Goal: Task Accomplishment & Management: Complete application form

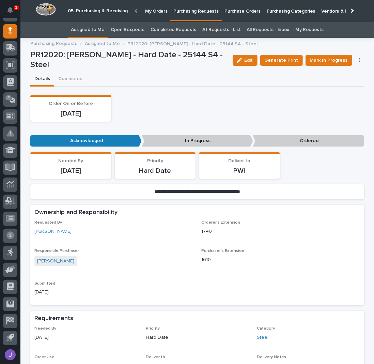
click at [209, 31] on link "All Requests - List" at bounding box center [222, 30] width 38 height 16
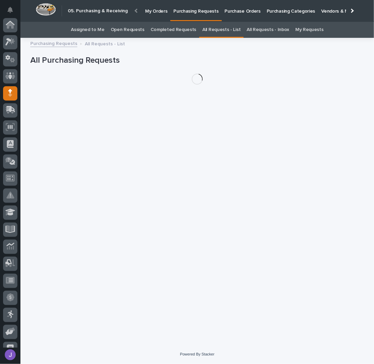
scroll to position [62, 0]
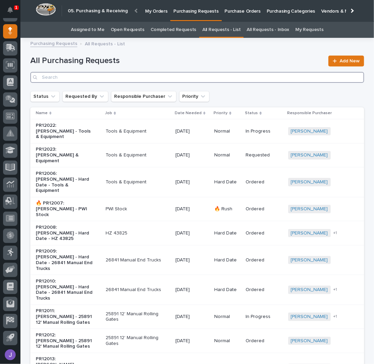
drag, startPoint x: 102, startPoint y: 73, endPoint x: 105, endPoint y: 69, distance: 5.1
click at [102, 73] on input "Search" at bounding box center [197, 77] width 334 height 11
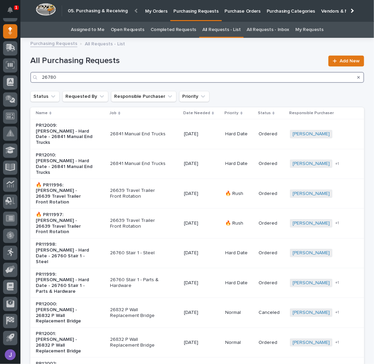
type input "26780"
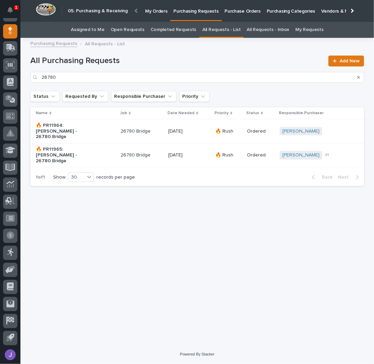
click at [150, 132] on div "26780 Bridge" at bounding box center [142, 131] width 42 height 11
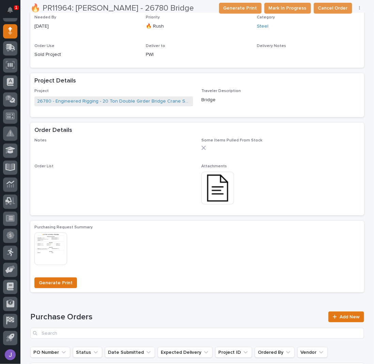
scroll to position [227, 0]
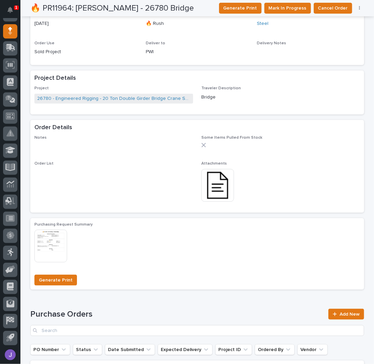
click at [209, 184] on img at bounding box center [218, 185] width 33 height 33
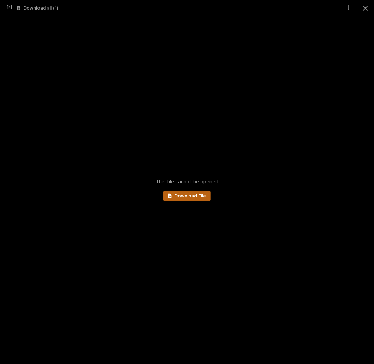
click at [198, 200] on link "Download File" at bounding box center [187, 196] width 47 height 11
click at [370, 10] on button "Close gallery" at bounding box center [365, 8] width 17 height 16
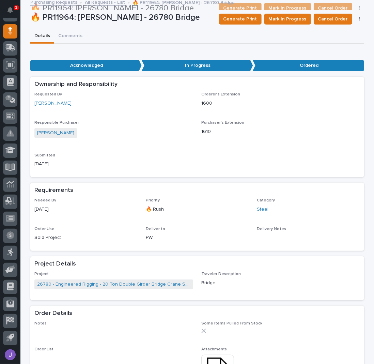
scroll to position [0, 0]
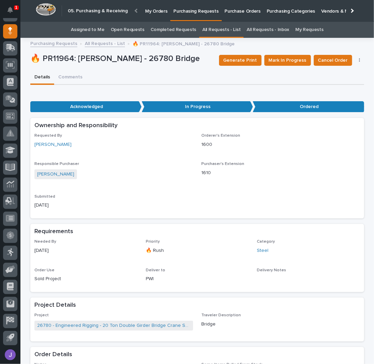
click at [99, 33] on link "Assigned to Me" at bounding box center [88, 30] width 34 height 16
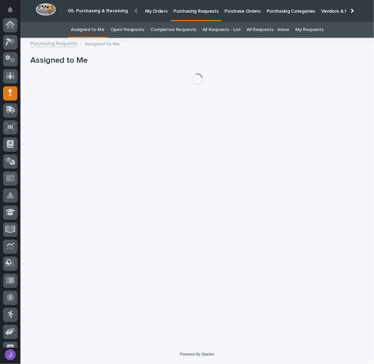
scroll to position [62, 0]
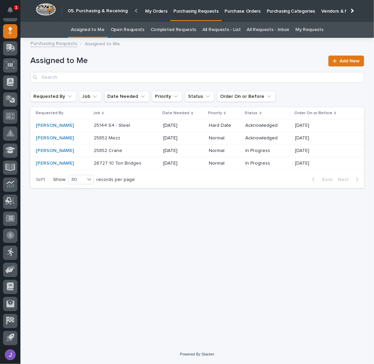
click at [130, 214] on div "Loading... Saving… Loading... Saving… Assigned to Me Add New Requested By Job D…" at bounding box center [197, 185] width 341 height 286
click at [227, 13] on p "Purchase Orders" at bounding box center [243, 7] width 36 height 14
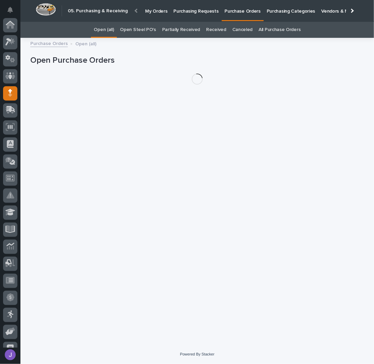
scroll to position [62, 0]
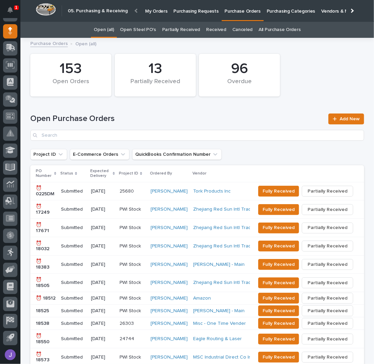
click at [137, 33] on link "Open Steel PO's" at bounding box center [138, 30] width 36 height 16
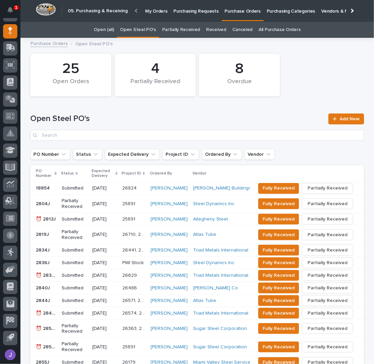
click at [266, 30] on link "All Purchase Orders" at bounding box center [280, 30] width 42 height 16
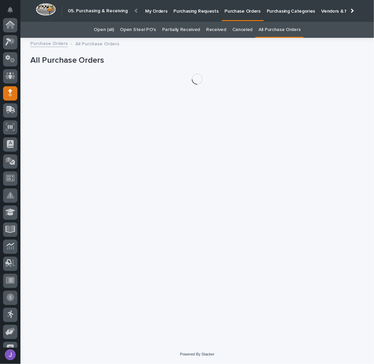
scroll to position [62, 0]
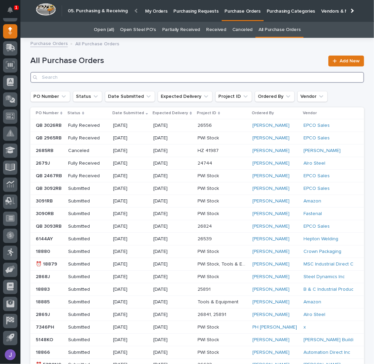
click at [121, 80] on input "Search" at bounding box center [197, 77] width 334 height 11
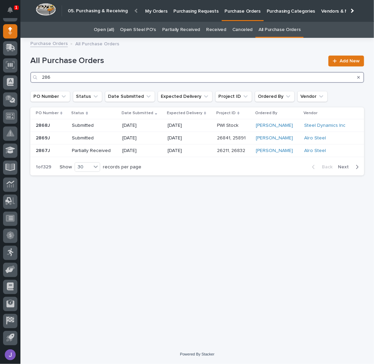
type input "2864"
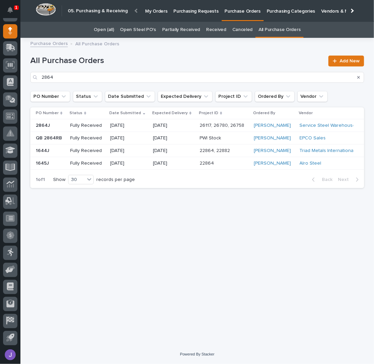
click at [65, 124] on td "2864J 2864J" at bounding box center [48, 125] width 37 height 13
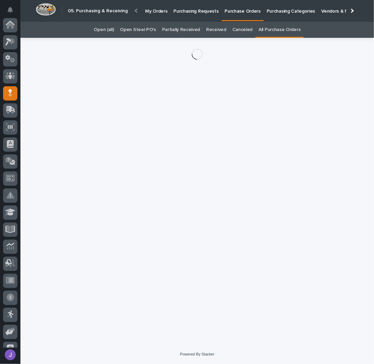
scroll to position [62, 0]
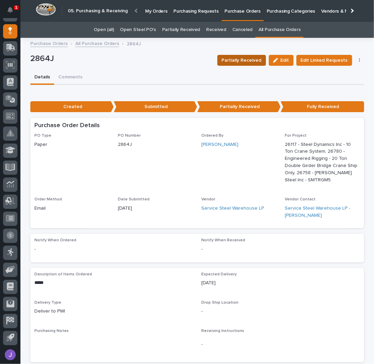
click at [242, 63] on span "Partially Received" at bounding box center [242, 60] width 40 height 8
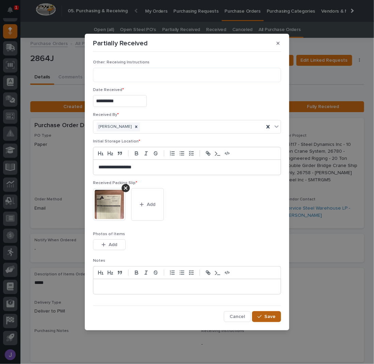
click at [261, 311] on button "Save" at bounding box center [266, 316] width 29 height 11
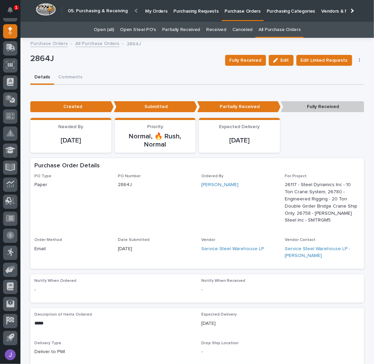
click at [167, 66] on div "2864J" at bounding box center [125, 60] width 190 height 13
click at [179, 10] on p "Purchasing Requests" at bounding box center [196, 7] width 45 height 14
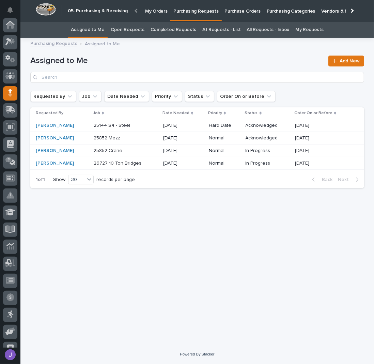
scroll to position [62, 0]
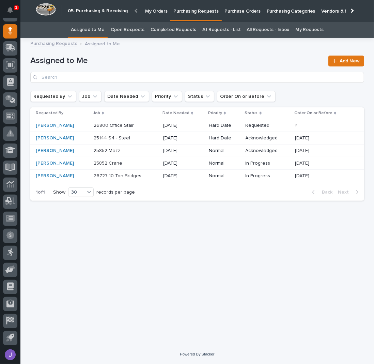
click at [238, 9] on p "Purchase Orders" at bounding box center [243, 7] width 36 height 14
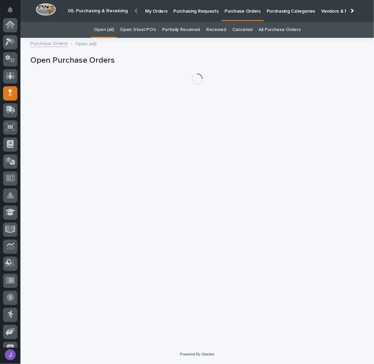
scroll to position [62, 0]
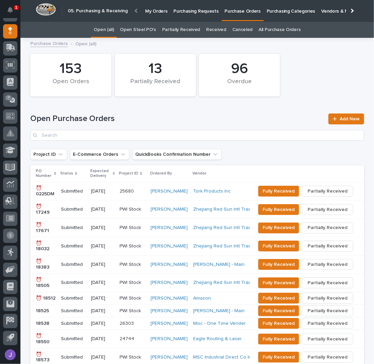
click at [262, 27] on link "All Purchase Orders" at bounding box center [280, 30] width 42 height 16
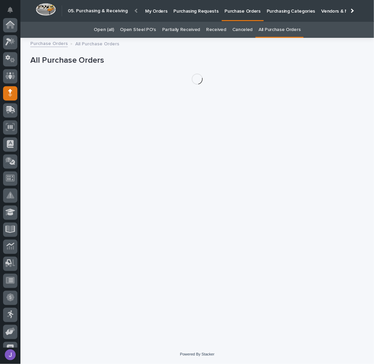
scroll to position [62, 0]
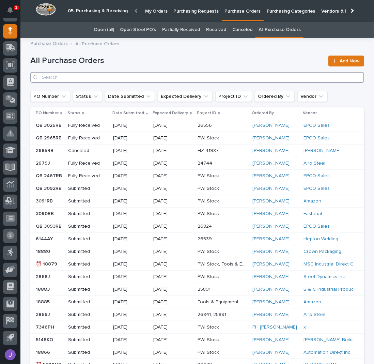
click at [117, 74] on input "Search" at bounding box center [197, 77] width 334 height 11
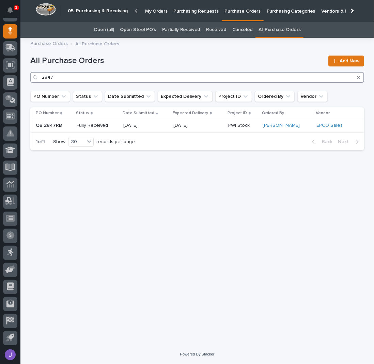
type input "2847"
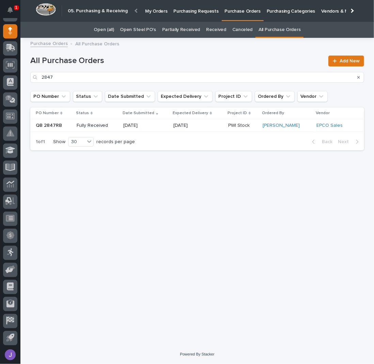
click at [147, 30] on link "Open Steel PO's" at bounding box center [138, 30] width 36 height 16
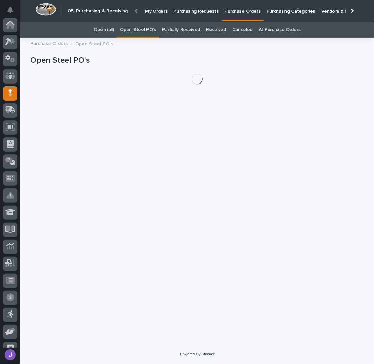
scroll to position [62, 0]
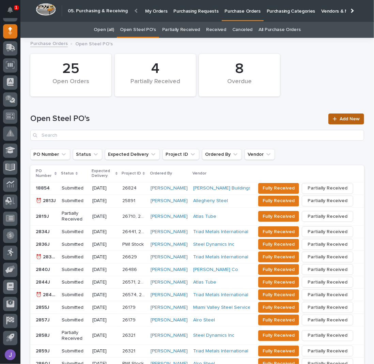
click at [353, 122] on link "Add New" at bounding box center [347, 119] width 36 height 11
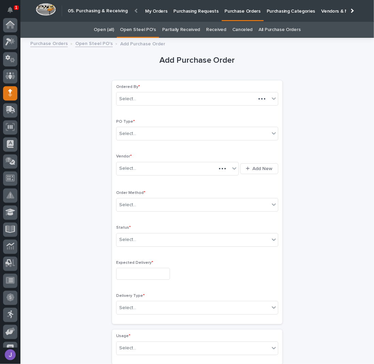
scroll to position [62, 0]
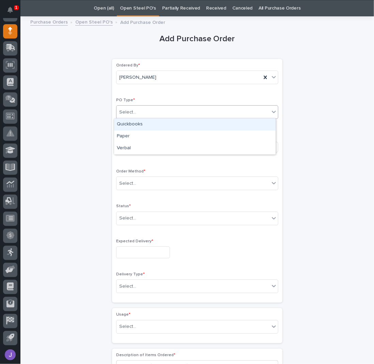
click at [163, 110] on div "Select..." at bounding box center [193, 112] width 153 height 11
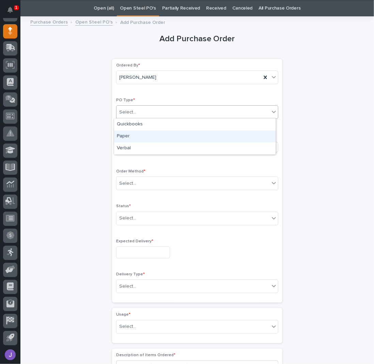
click at [145, 135] on div "Paper" at bounding box center [195, 137] width 162 height 12
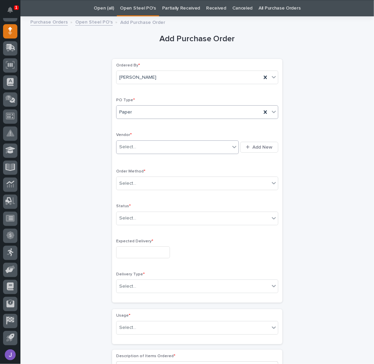
click at [142, 146] on div "Select..." at bounding box center [174, 147] width 114 height 11
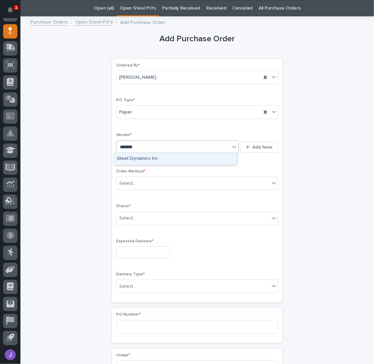
type input "********"
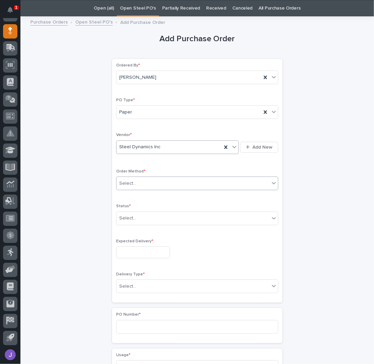
click at [135, 180] on div "Select..." at bounding box center [193, 183] width 153 height 11
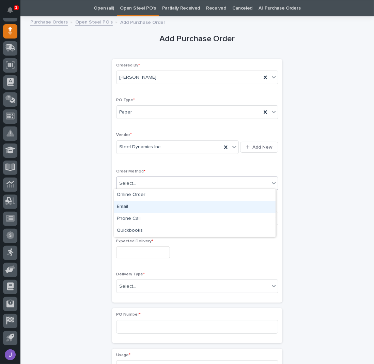
click at [131, 203] on div "Email" at bounding box center [195, 207] width 162 height 12
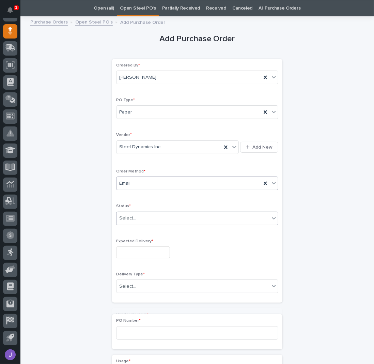
click at [129, 217] on div "Select..." at bounding box center [127, 218] width 17 height 7
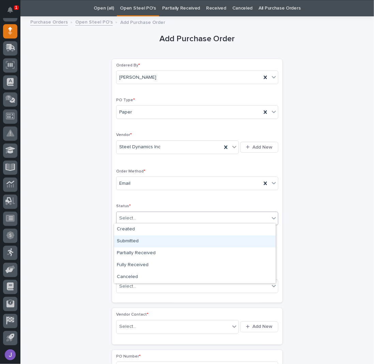
click at [136, 242] on div "Submitted" at bounding box center [195, 242] width 162 height 12
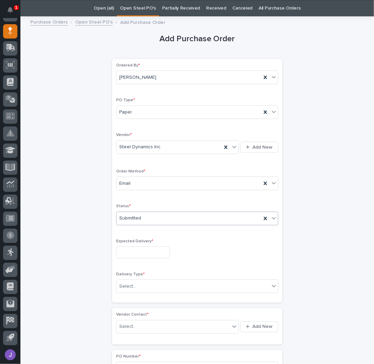
click at [134, 217] on span "Submitted" at bounding box center [130, 218] width 22 height 7
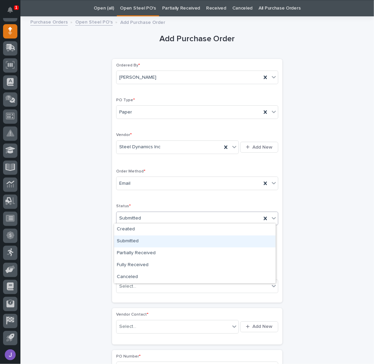
drag, startPoint x: 137, startPoint y: 248, endPoint x: 132, endPoint y: 242, distance: 7.5
click at [134, 242] on div "Submitted" at bounding box center [195, 242] width 162 height 12
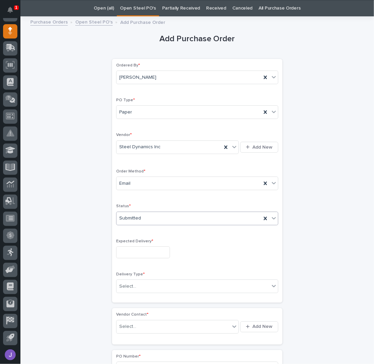
click at [130, 248] on input "text" at bounding box center [143, 253] width 54 height 12
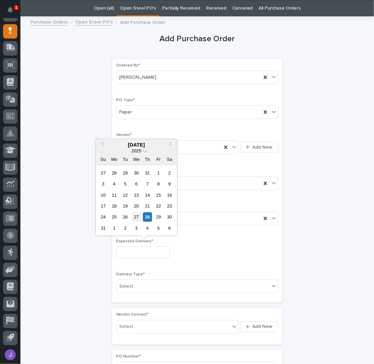
click at [138, 219] on div "27" at bounding box center [136, 216] width 9 height 9
type input "**********"
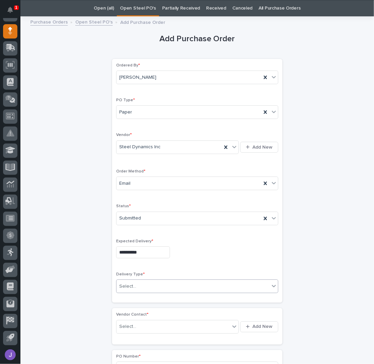
click at [139, 284] on div "Select..." at bounding box center [193, 286] width 153 height 11
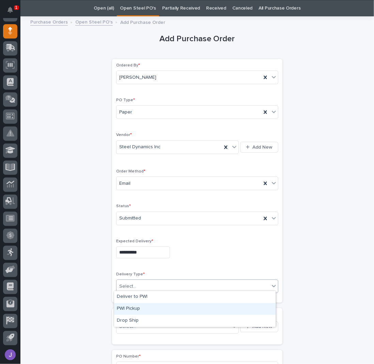
click at [137, 308] on div "PWI Pickup" at bounding box center [195, 309] width 162 height 12
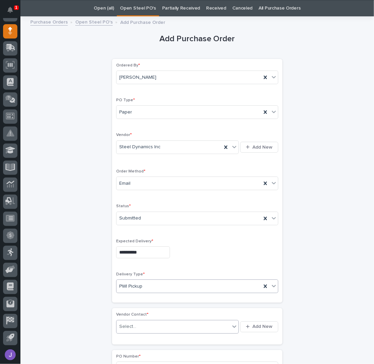
click at [140, 326] on div "Select..." at bounding box center [174, 326] width 114 height 11
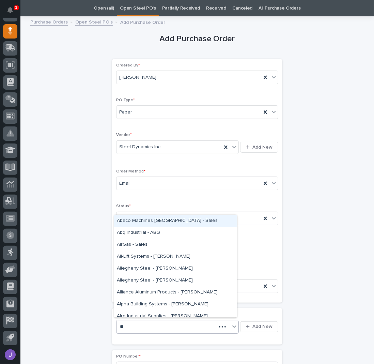
type input "***"
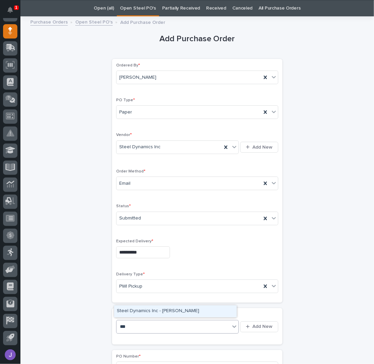
click at [150, 312] on div "Steel Dynamics Inc - [PERSON_NAME]" at bounding box center [175, 312] width 123 height 12
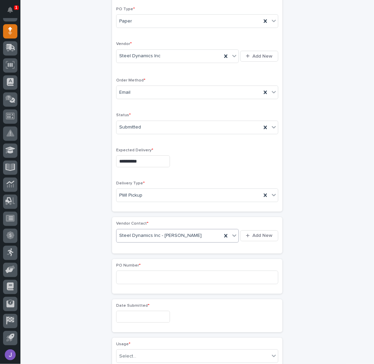
scroll to position [158, 0]
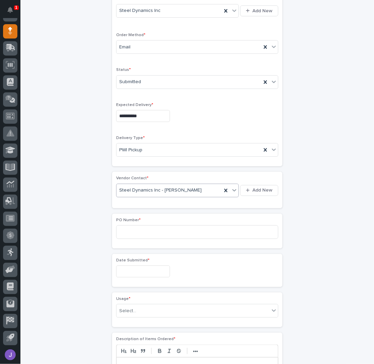
click at [124, 221] on div "PO Number *" at bounding box center [197, 231] width 162 height 27
click at [123, 227] on input at bounding box center [197, 232] width 162 height 14
type input "2847J"
click at [141, 268] on input "text" at bounding box center [143, 272] width 54 height 12
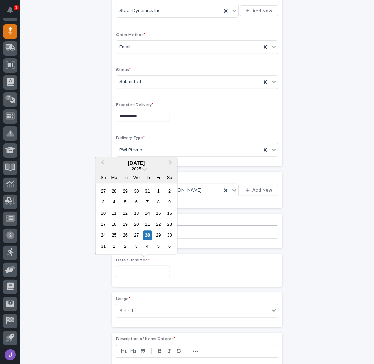
click at [115, 223] on div "18" at bounding box center [114, 224] width 9 height 9
type input "**********"
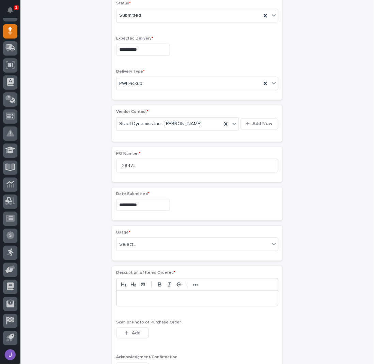
scroll to position [249, 0]
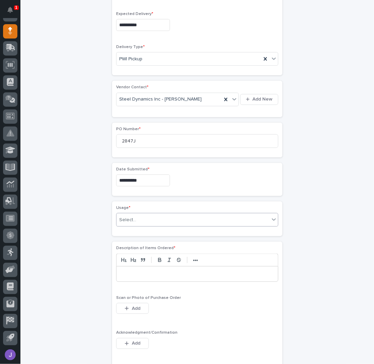
click at [133, 220] on div "Select..." at bounding box center [193, 219] width 153 height 11
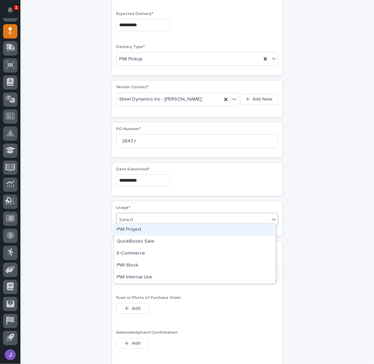
click at [130, 232] on div "PWI Project" at bounding box center [195, 230] width 162 height 12
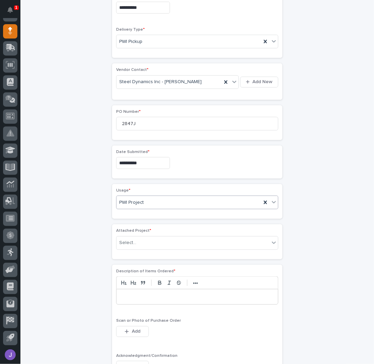
scroll to position [269, 0]
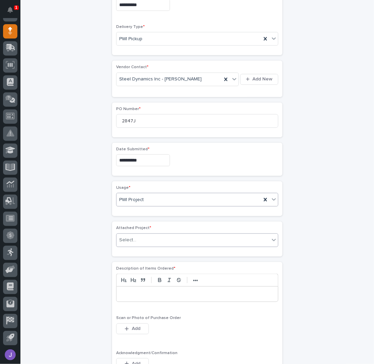
click at [139, 237] on div "Select..." at bounding box center [193, 240] width 153 height 11
type input "*****"
click at [141, 288] on div at bounding box center [198, 294] width 162 height 15
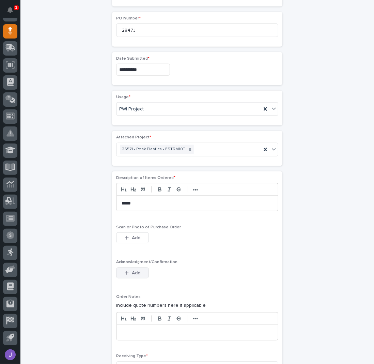
click at [132, 270] on span "Add" at bounding box center [136, 273] width 9 height 6
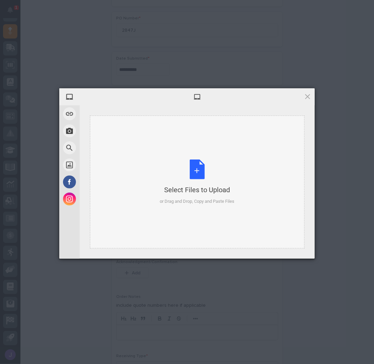
click at [203, 175] on div "Select Files to Upload or Drag and Drop, Copy and Paste Files" at bounding box center [197, 182] width 75 height 45
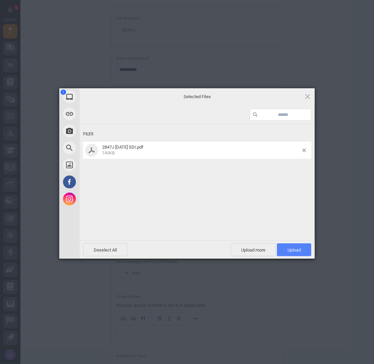
click at [290, 252] on span "Upload 1" at bounding box center [294, 250] width 13 height 5
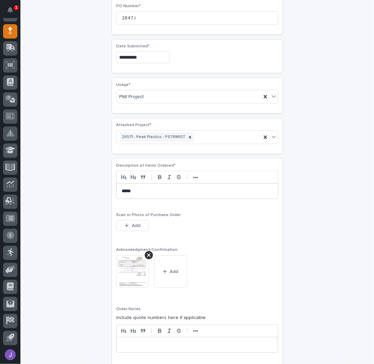
scroll to position [510, 0]
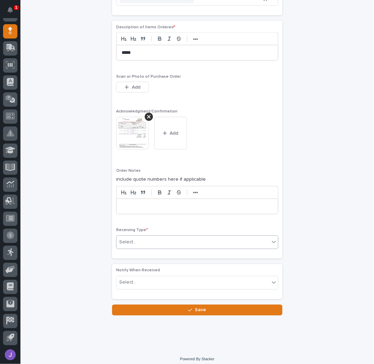
click at [175, 237] on div "Select..." at bounding box center [193, 242] width 153 height 11
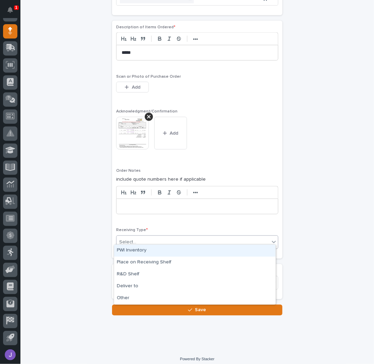
click at [144, 251] on div "PWI Inventory" at bounding box center [195, 251] width 162 height 12
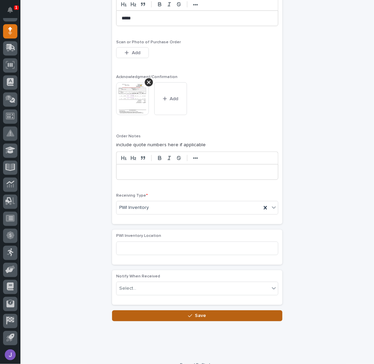
scroll to position [545, 0]
click at [199, 313] on span "Save" at bounding box center [200, 316] width 11 height 6
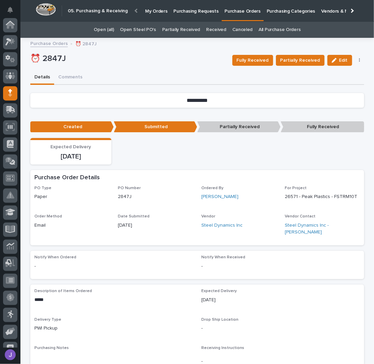
scroll to position [62, 0]
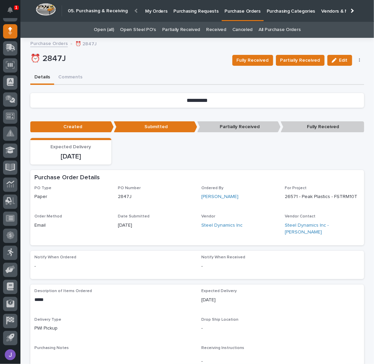
click at [198, 10] on p "Purchasing Requests" at bounding box center [196, 7] width 45 height 14
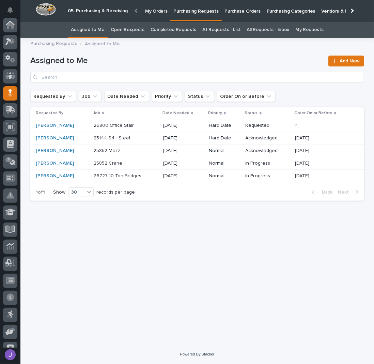
scroll to position [62, 0]
